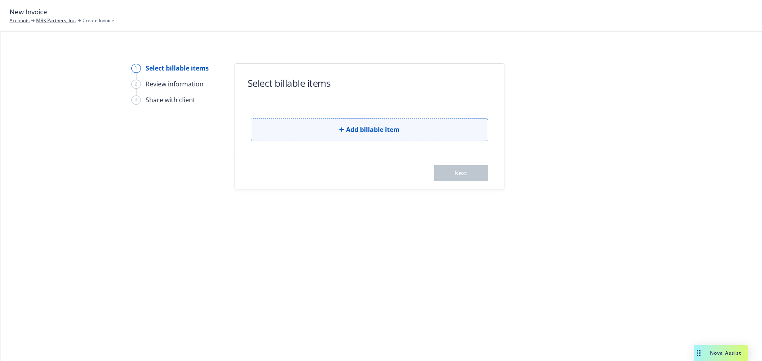
click at [364, 135] on button "Add billable item" at bounding box center [369, 129] width 237 height 23
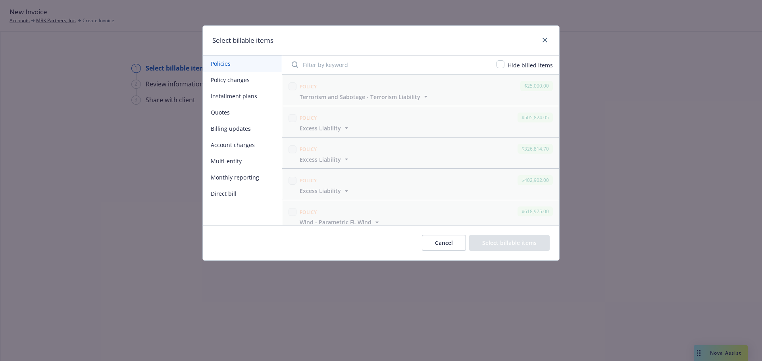
click at [246, 82] on button "Policy changes" at bounding box center [242, 80] width 79 height 16
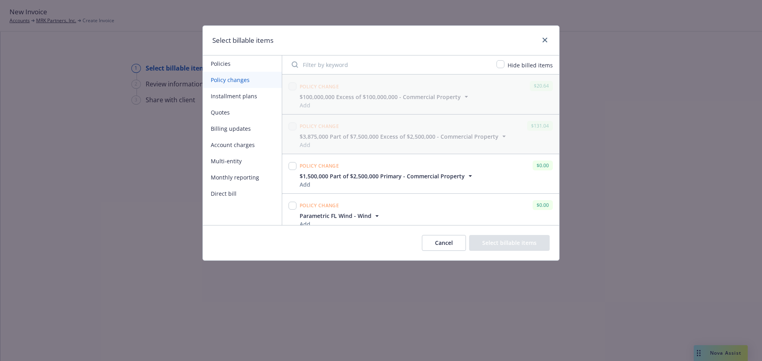
click at [383, 67] on input "Filter by keyword" at bounding box center [389, 65] width 205 height 16
paste input "US00129722SP25A"
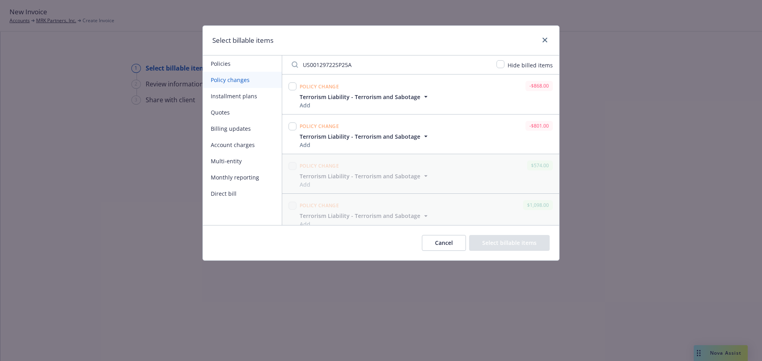
type input "US00129722SP25A"
click at [503, 67] on input "checkbox" at bounding box center [500, 64] width 8 height 8
checkbox input "true"
click at [292, 126] on input "checkbox" at bounding box center [292, 127] width 8 height 8
checkbox input "true"
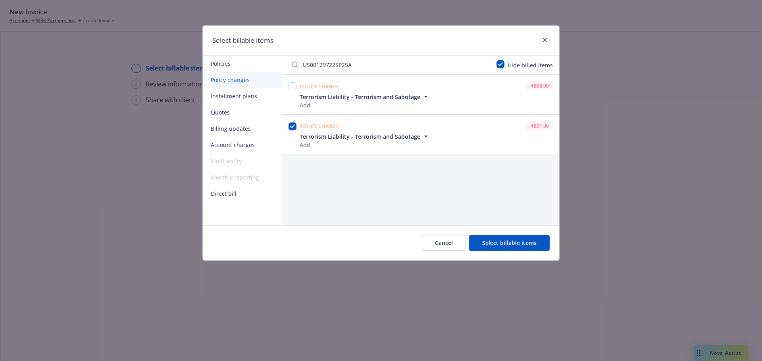
click at [516, 241] on button "Select billable items" at bounding box center [509, 243] width 81 height 16
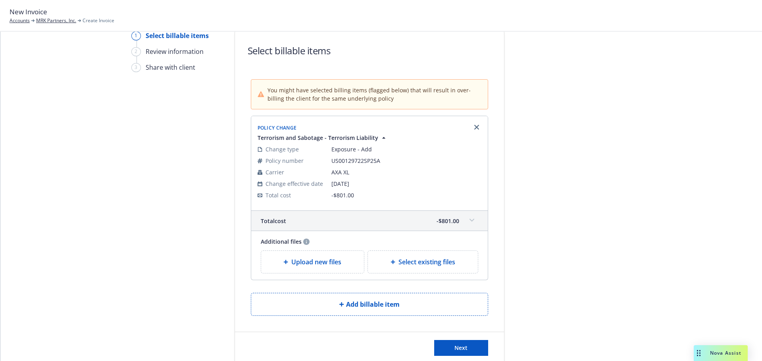
scroll to position [67, 0]
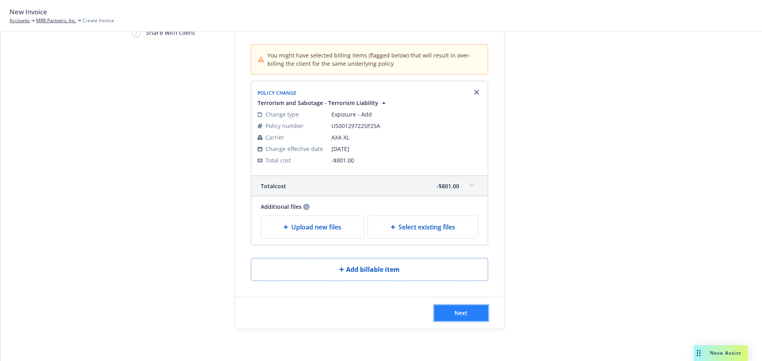
click at [448, 313] on button "Next" at bounding box center [461, 314] width 54 height 16
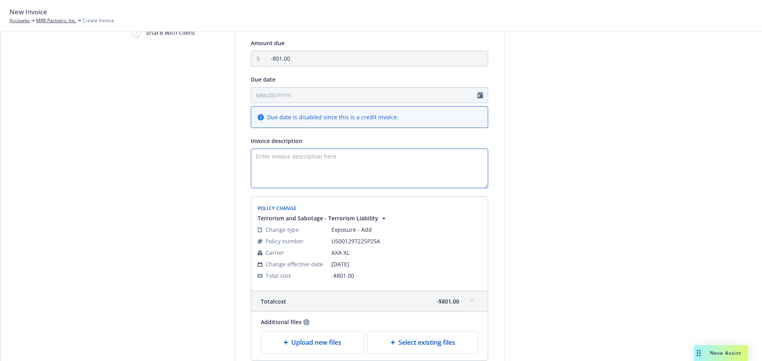
click at [325, 158] on textarea "Invoice description" at bounding box center [369, 169] width 237 height 40
paste textarea "25-26 Terrorism Liab Endt 11 - Remove Orchard Eff [DATE]"
type textarea "25-26 Terrorism Liab Endt 11 - Remove Orchard Eff [DATE]"
click at [570, 152] on div at bounding box center [575, 202] width 111 height 413
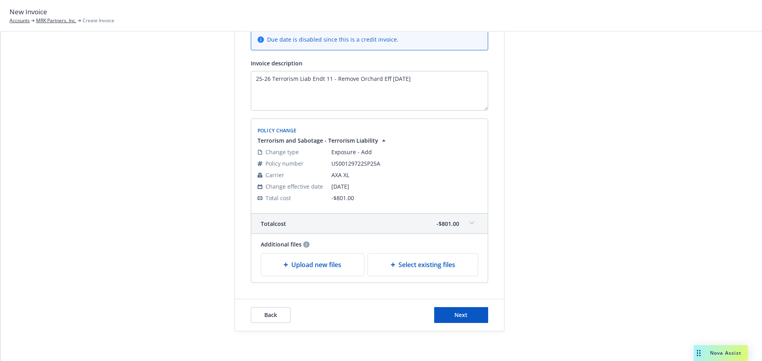
scroll to position [147, 0]
click at [459, 317] on span "Next" at bounding box center [460, 313] width 13 height 8
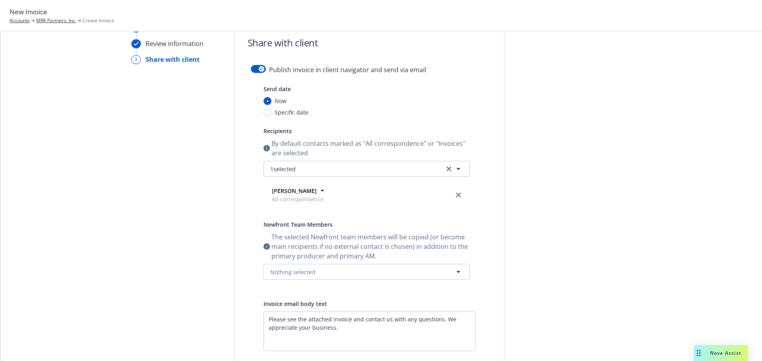
scroll to position [0, 0]
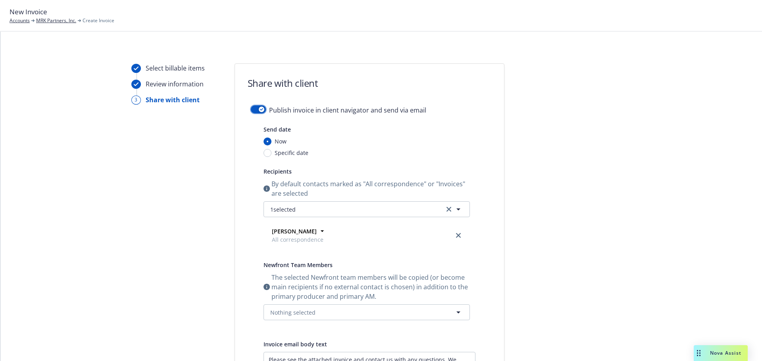
drag, startPoint x: 253, startPoint y: 107, endPoint x: 271, endPoint y: 113, distance: 19.3
click at [253, 107] on button "button" at bounding box center [258, 110] width 15 height 8
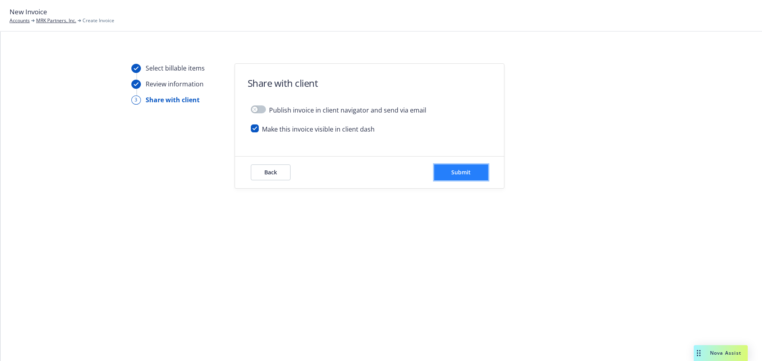
click at [470, 176] on button "Submit" at bounding box center [461, 173] width 54 height 16
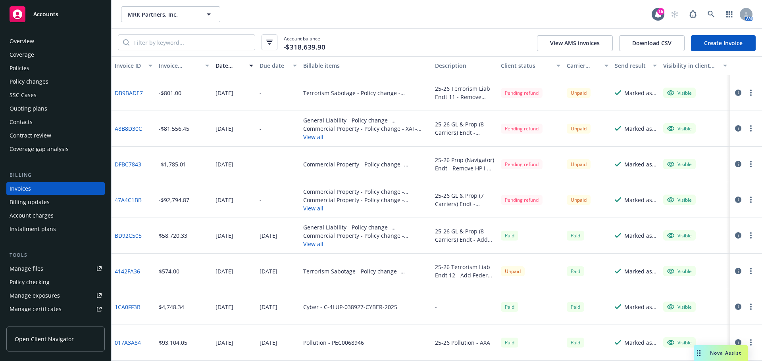
click at [718, 43] on link "Create Invoice" at bounding box center [723, 43] width 65 height 16
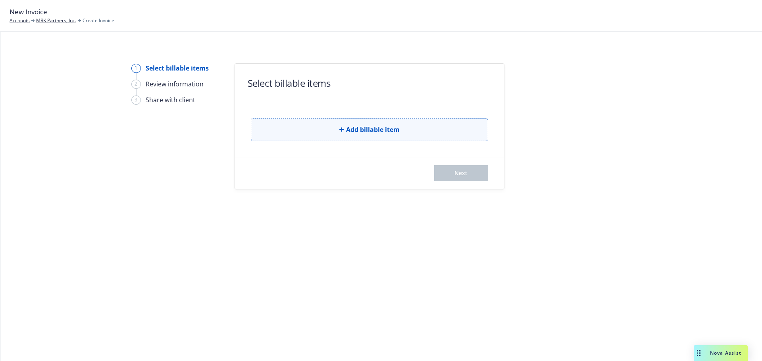
click at [417, 133] on button "Add billable item" at bounding box center [369, 129] width 237 height 23
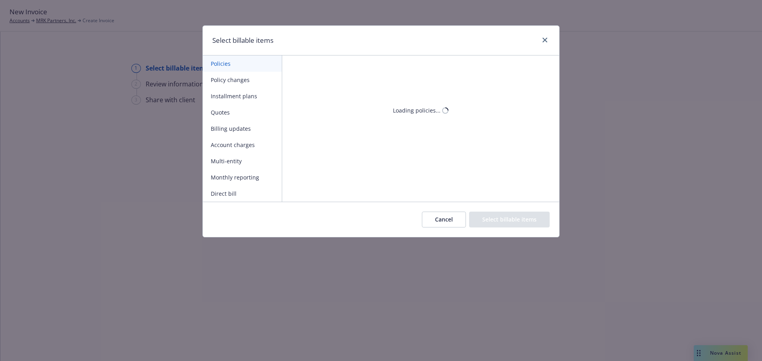
click at [227, 80] on button "Policy changes" at bounding box center [242, 80] width 79 height 16
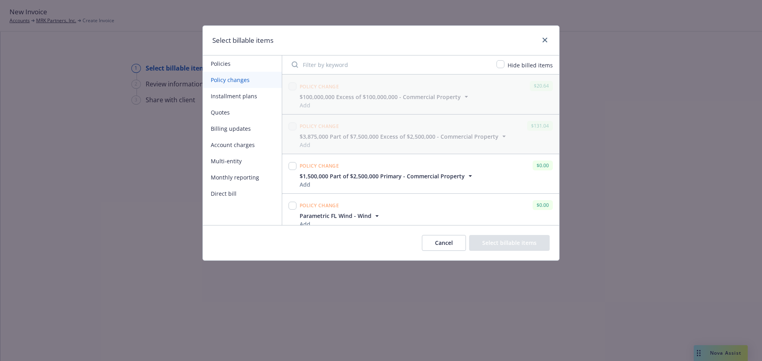
click at [343, 65] on input "Filter by keyword" at bounding box center [389, 65] width 205 height 16
click at [501, 63] on input "checkbox" at bounding box center [500, 64] width 8 height 8
checkbox input "true"
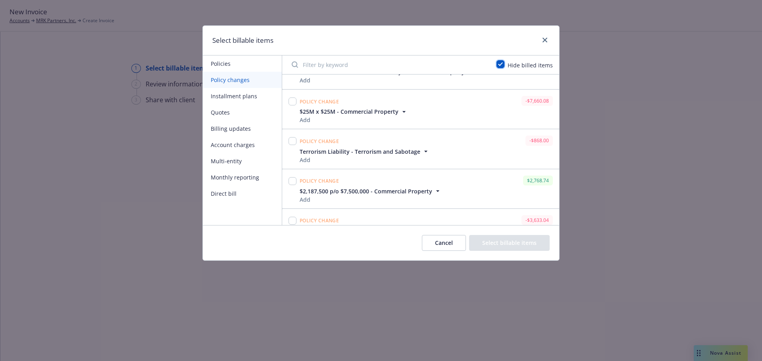
scroll to position [763, 0]
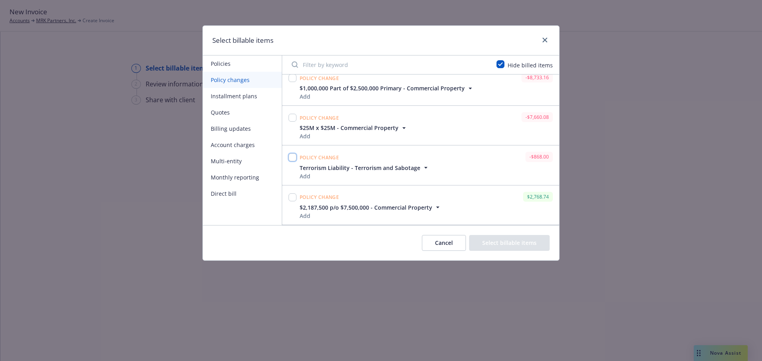
click at [292, 158] on input "checkbox" at bounding box center [292, 158] width 8 height 8
checkbox input "true"
click at [502, 240] on button "Select billable items" at bounding box center [509, 243] width 81 height 16
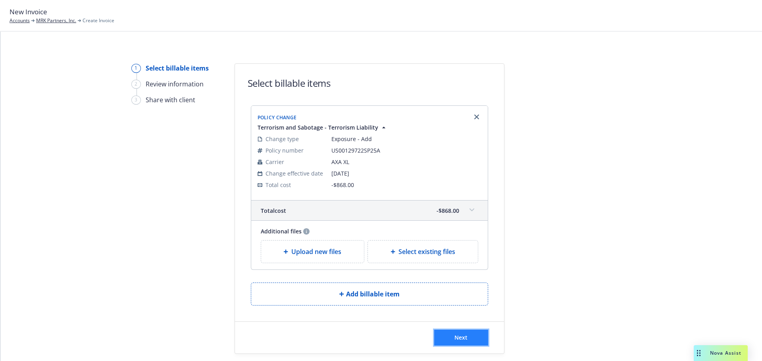
click at [456, 339] on span "Next" at bounding box center [460, 338] width 13 height 8
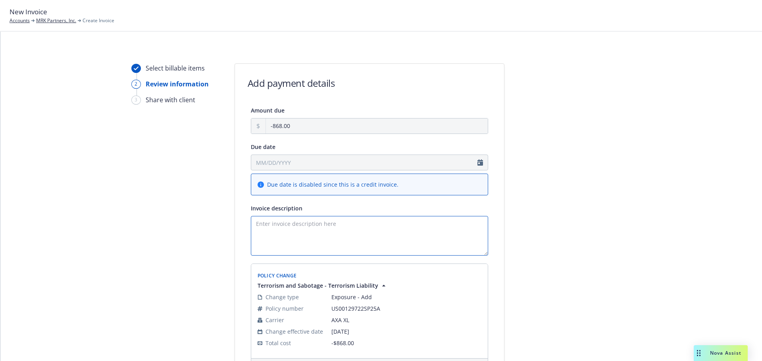
click at [380, 237] on textarea "Invoice description" at bounding box center [369, 236] width 237 height 40
paste textarea "25-26 Terrorism Liab Endt 10 - Remove HP I & II Eff 5.28.25"
type textarea "25-26 Terrorism Liab Endt 10 - Remove HP I & II Eff 5.28.25"
click at [552, 208] on div at bounding box center [575, 269] width 111 height 413
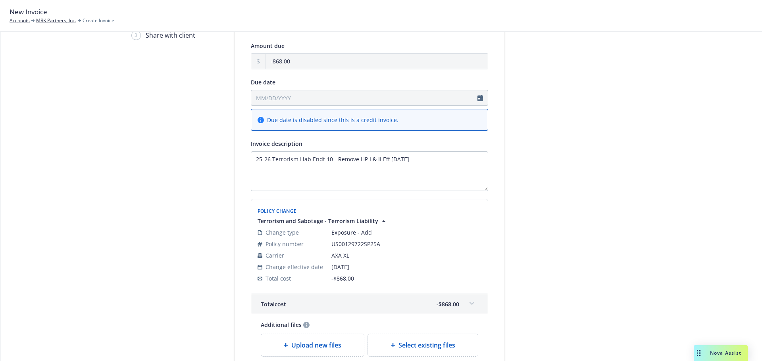
scroll to position [147, 0]
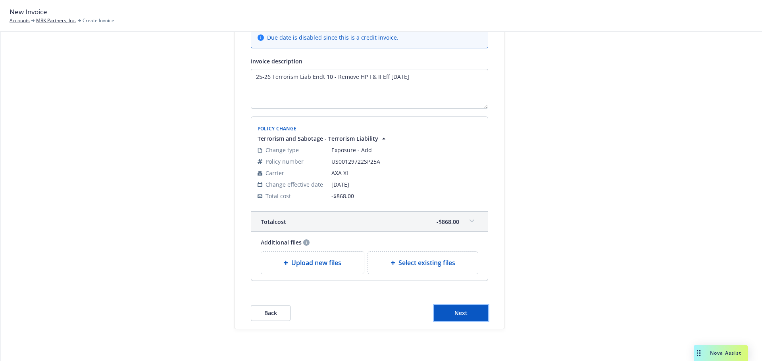
click at [465, 312] on button "Next" at bounding box center [461, 314] width 54 height 16
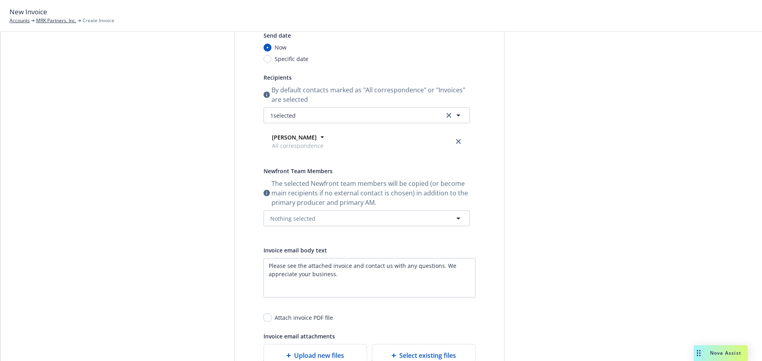
scroll to position [0, 0]
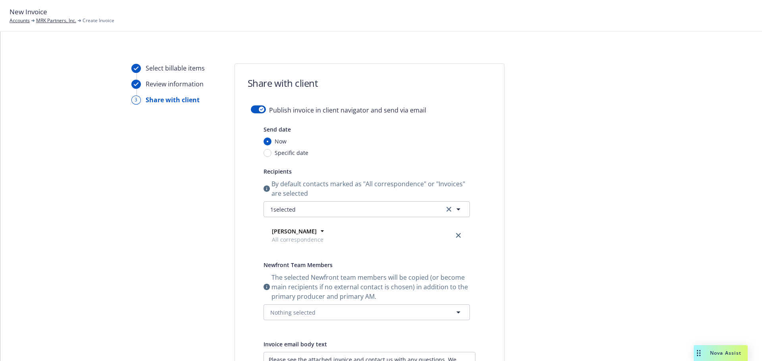
click at [250, 105] on form "Share with client Publish invoice in client navigator and send via email Send d…" at bounding box center [369, 287] width 269 height 446
click at [253, 106] on button "button" at bounding box center [258, 110] width 15 height 8
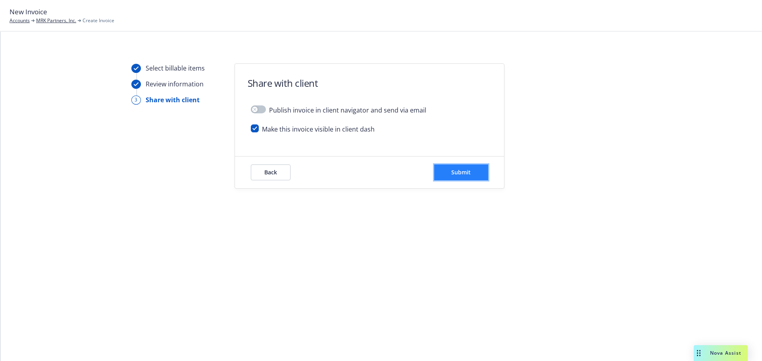
click at [474, 172] on button "Submit" at bounding box center [461, 173] width 54 height 16
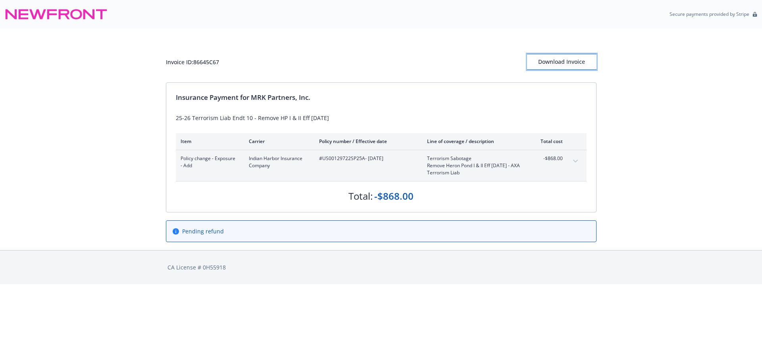
click at [568, 66] on div "Download Invoice" at bounding box center [561, 61] width 69 height 15
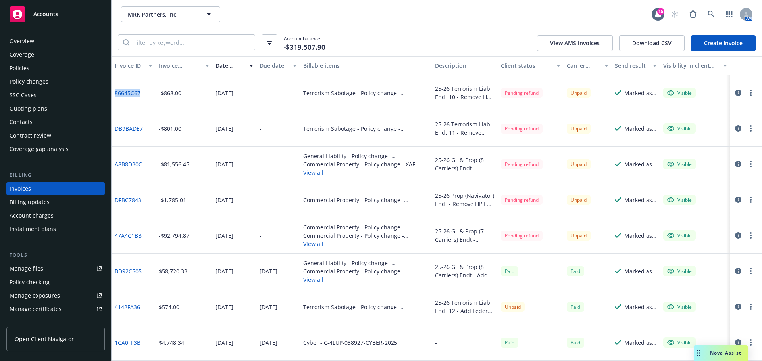
drag, startPoint x: 144, startPoint y: 93, endPoint x: 114, endPoint y: 95, distance: 30.6
click at [114, 95] on div "86645C67" at bounding box center [133, 93] width 44 height 36
copy link "86645C67"
click at [148, 128] on div "DB9BADE7" at bounding box center [133, 129] width 44 height 36
drag, startPoint x: 148, startPoint y: 129, endPoint x: 112, endPoint y: 130, distance: 36.1
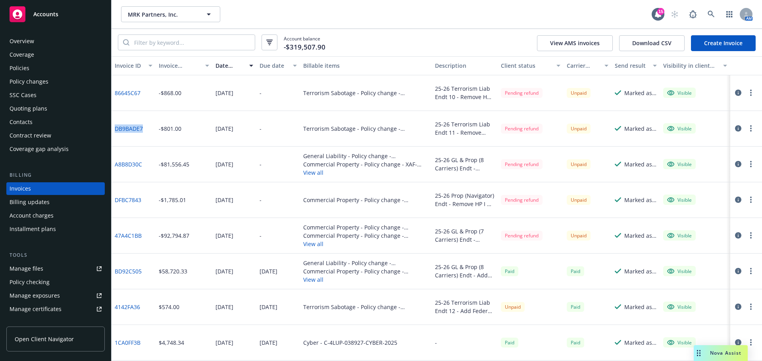
click at [112, 130] on div "DB9BADE7" at bounding box center [133, 129] width 44 height 36
copy link "DB9BADE7"
click at [186, 10] on button "MRK Partners, Inc." at bounding box center [170, 14] width 99 height 16
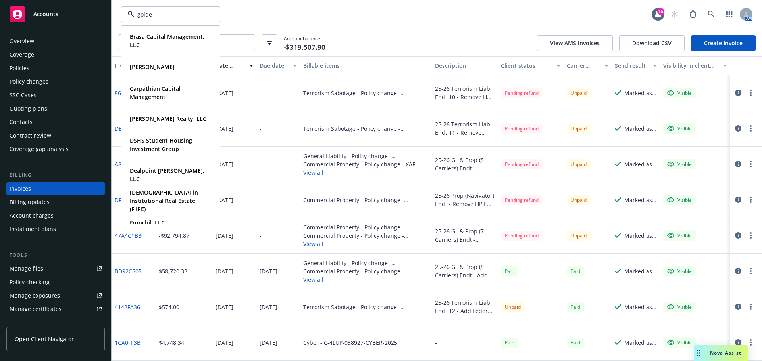
type input "golden"
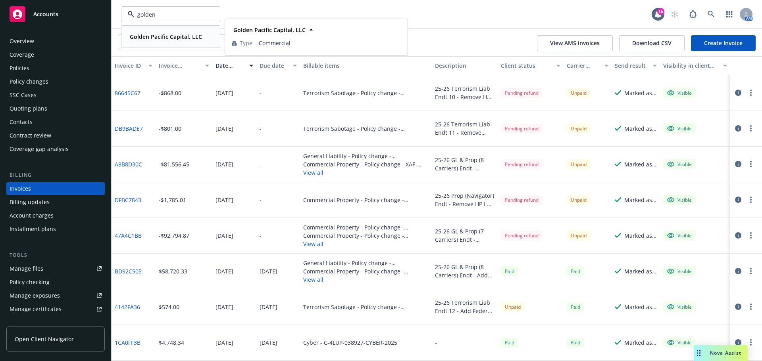
click at [165, 37] on strong "Golden Pacific Capital, LLC" at bounding box center [166, 37] width 72 height 8
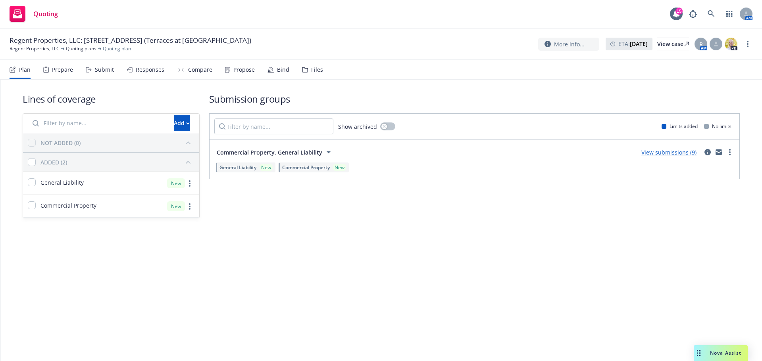
click at [674, 148] on div "View submissions (9)" at bounding box center [668, 153] width 65 height 10
click at [673, 152] on link "View submissions (9)" at bounding box center [668, 153] width 55 height 8
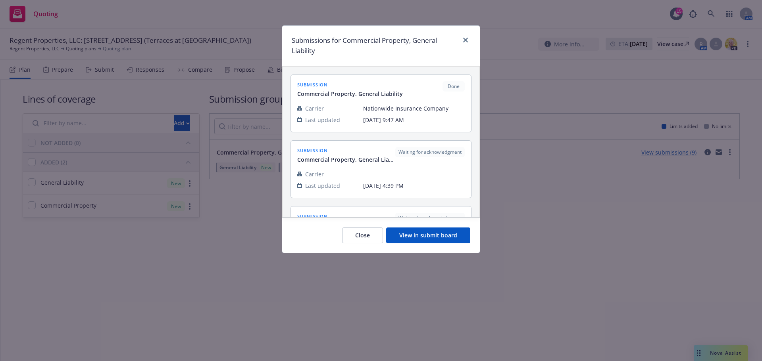
click at [441, 230] on button "View in submit board" at bounding box center [428, 236] width 84 height 16
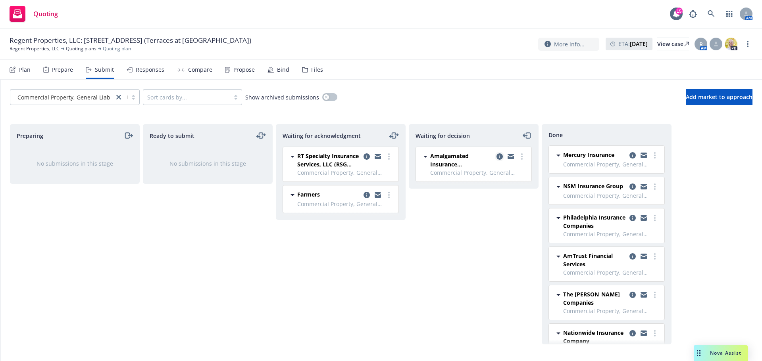
click at [500, 155] on icon "copy logging email" at bounding box center [499, 157] width 6 height 6
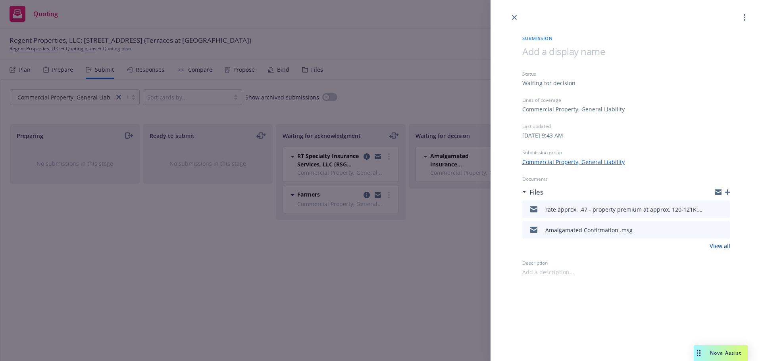
click at [721, 231] on icon "preview file" at bounding box center [722, 230] width 7 height 6
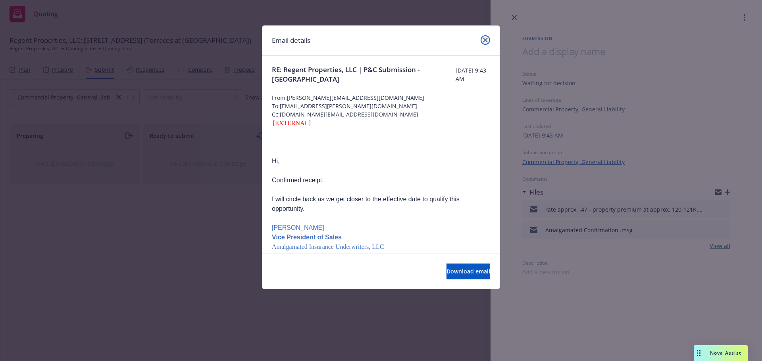
click at [484, 40] on icon "close" at bounding box center [485, 40] width 5 height 5
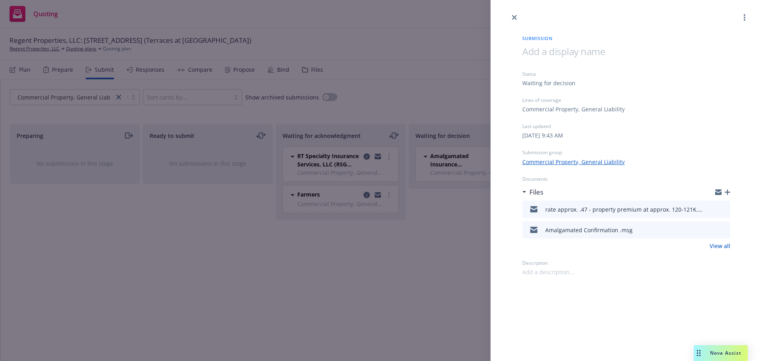
click at [723, 213] on button at bounding box center [723, 210] width 7 height 10
click at [724, 209] on icon "preview file" at bounding box center [722, 209] width 7 height 6
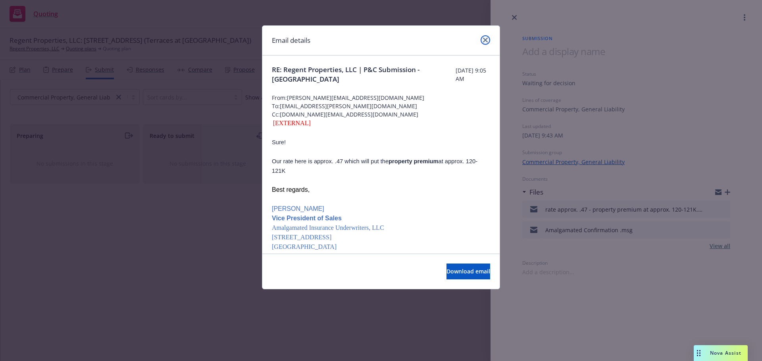
click at [484, 38] on icon "close" at bounding box center [485, 40] width 5 height 5
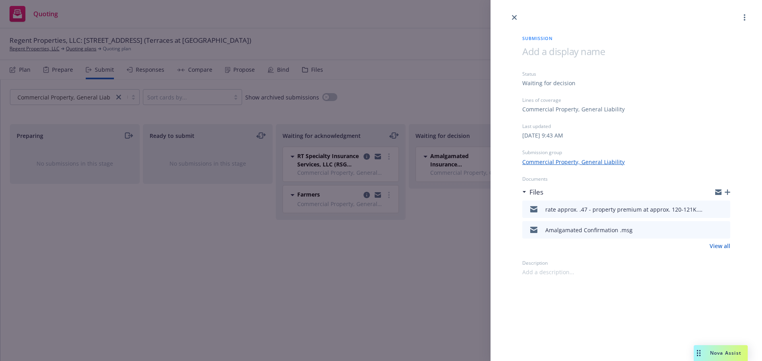
click at [275, 233] on div "Submission Status Waiting for decision Lines of coverage Commercial Property, G…" at bounding box center [381, 180] width 762 height 361
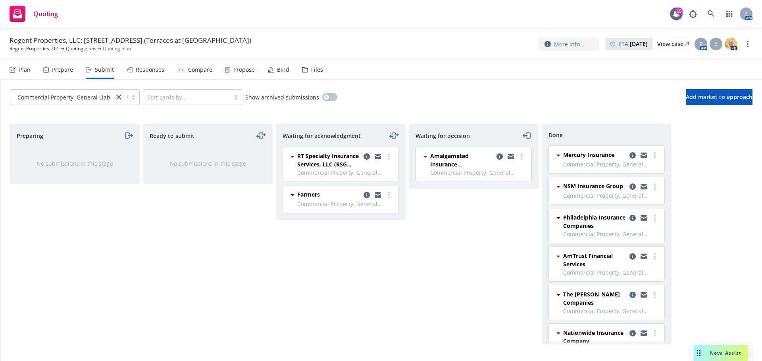
click at [511, 13] on div "Quoting 15 AM" at bounding box center [381, 14] width 762 height 29
